Goal: Information Seeking & Learning: Learn about a topic

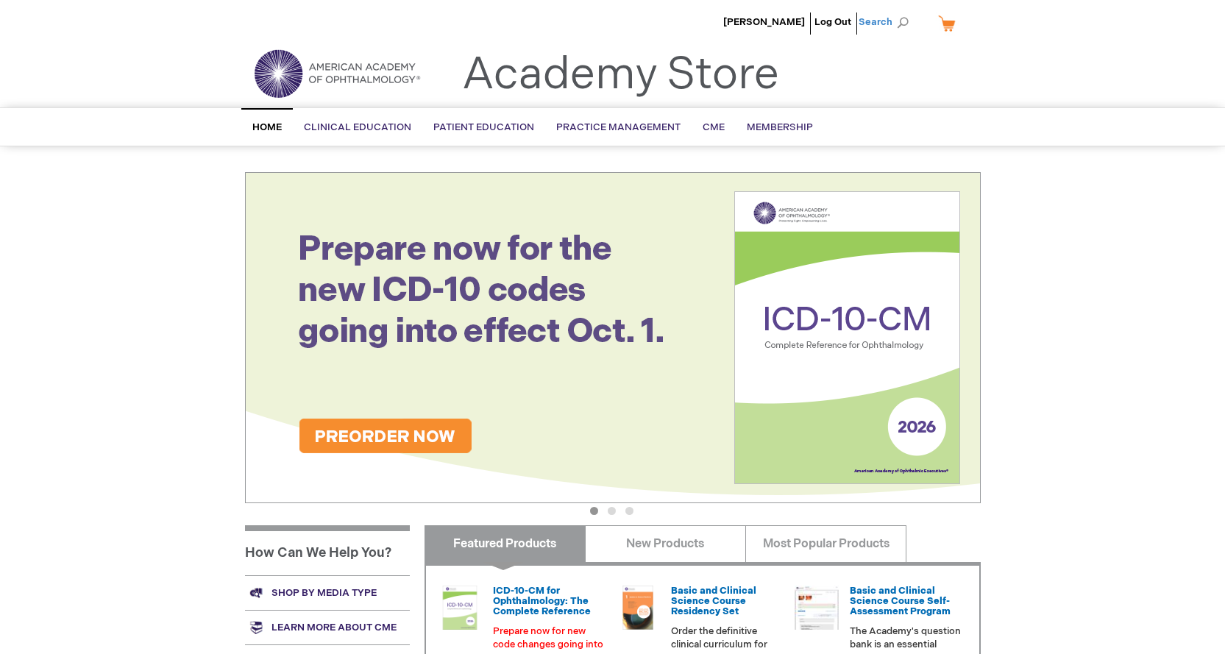
click at [893, 22] on span "Search" at bounding box center [887, 21] width 56 height 29
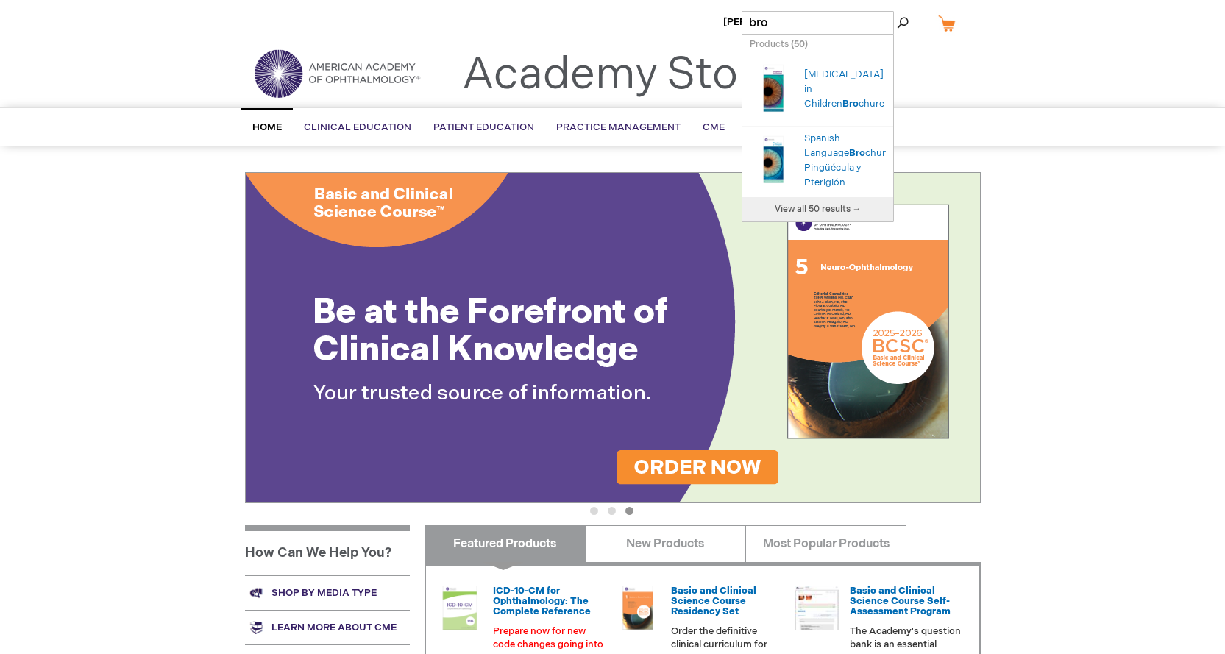
type input "bro"
click at [824, 215] on span "View all 50 results →" at bounding box center [818, 209] width 87 height 11
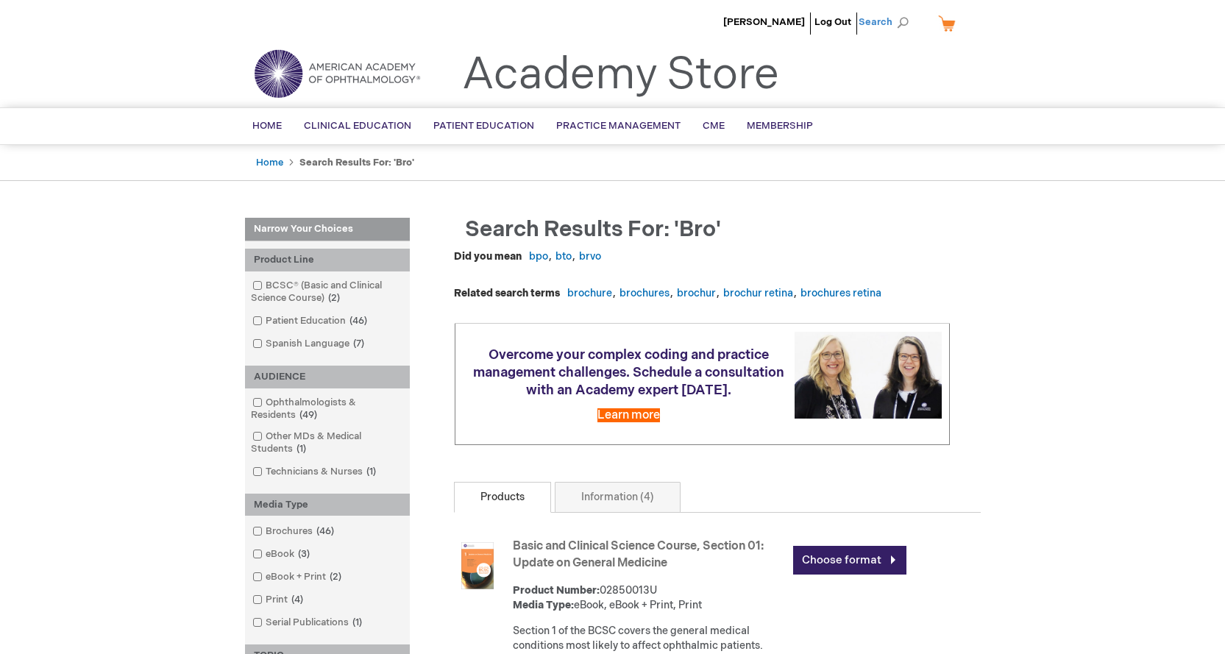
click at [878, 18] on span "Search" at bounding box center [887, 21] width 56 height 29
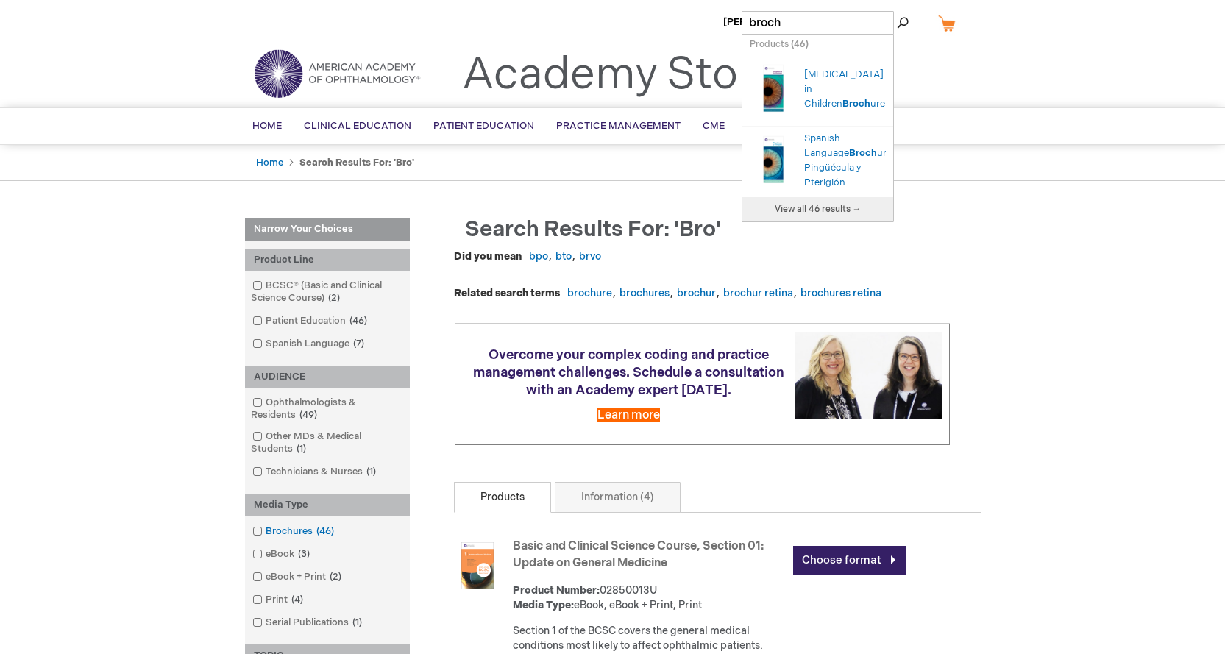
type input "broch"
click at [266, 528] on span at bounding box center [266, 531] width 0 height 12
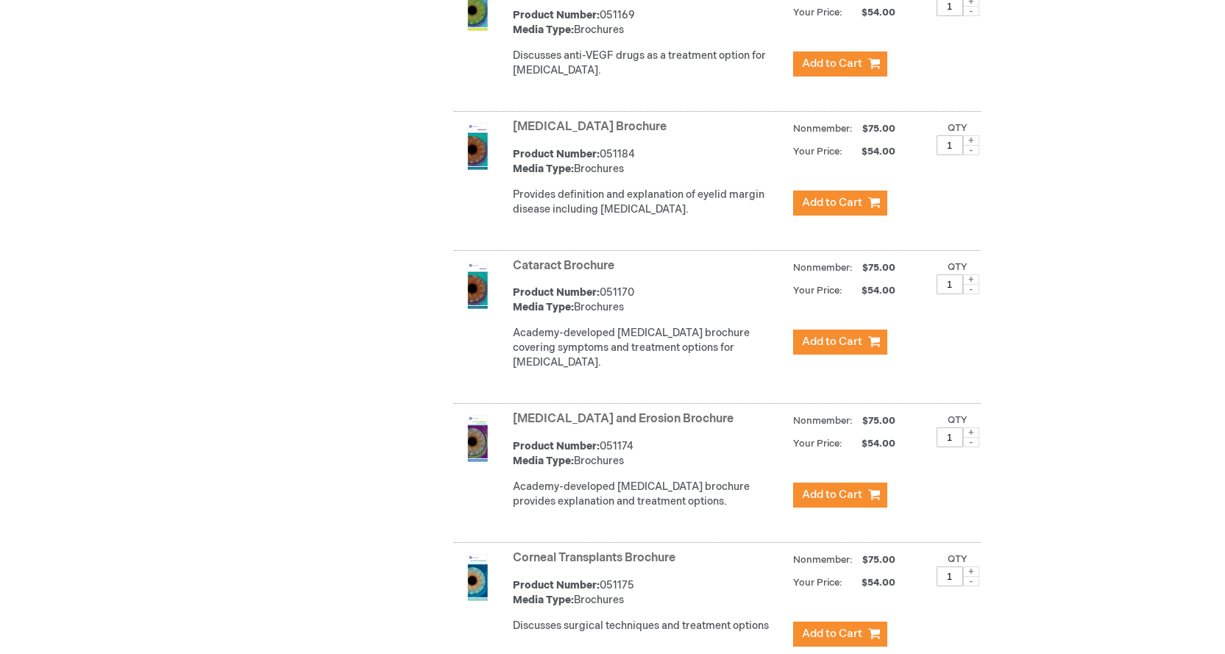
scroll to position [1987, 0]
